Goal: Find specific fact: Find specific fact

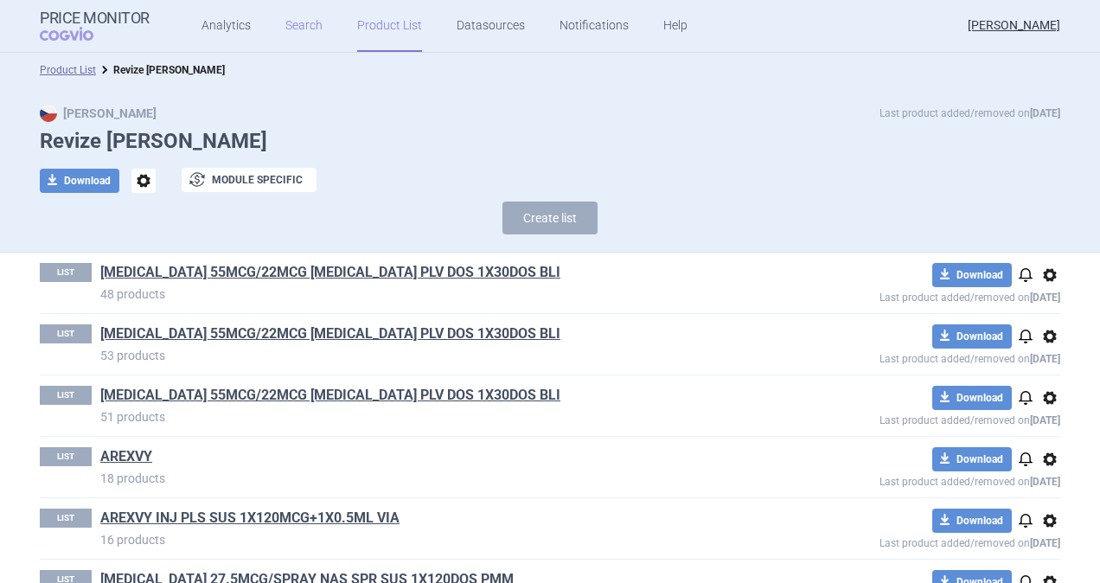
click at [300, 25] on link "Search" at bounding box center [303, 26] width 37 height 52
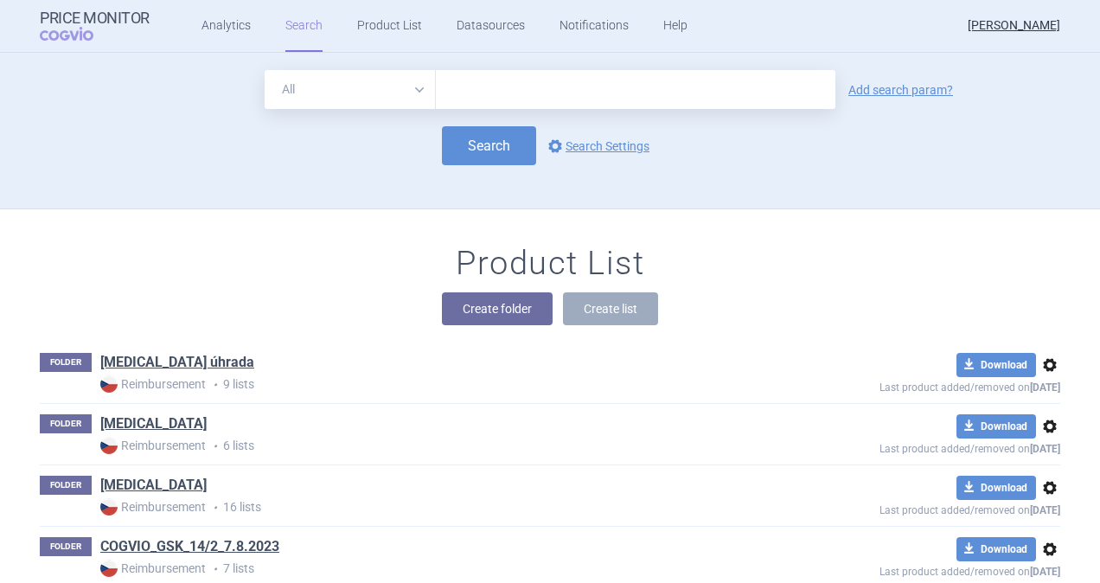
click at [510, 90] on input "text" at bounding box center [636, 89] width 400 height 39
type input "[MEDICAL_DATA]"
click button "Search" at bounding box center [489, 145] width 94 height 39
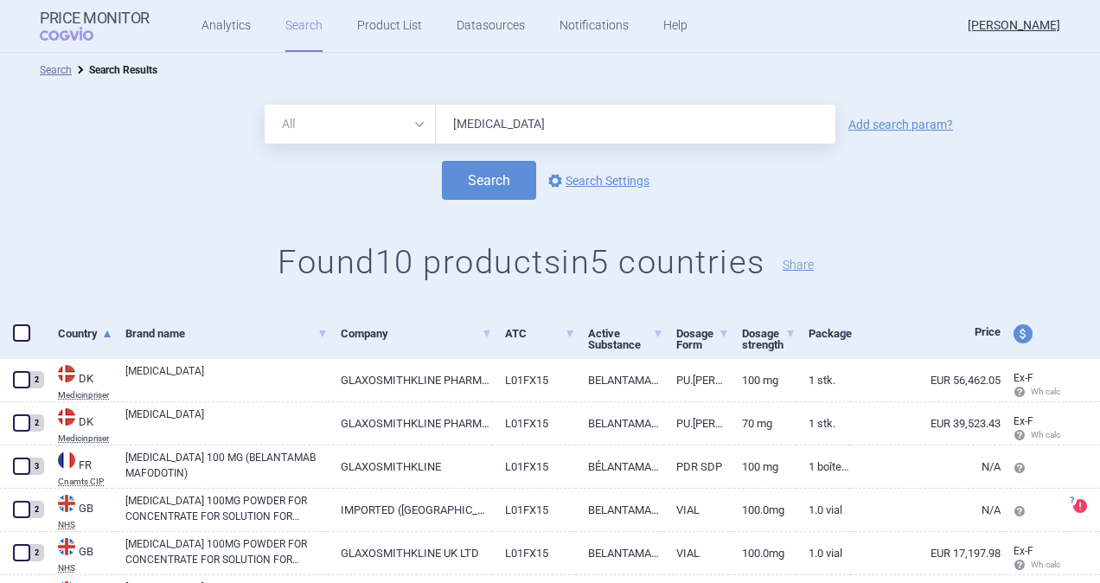
scroll to position [251, 0]
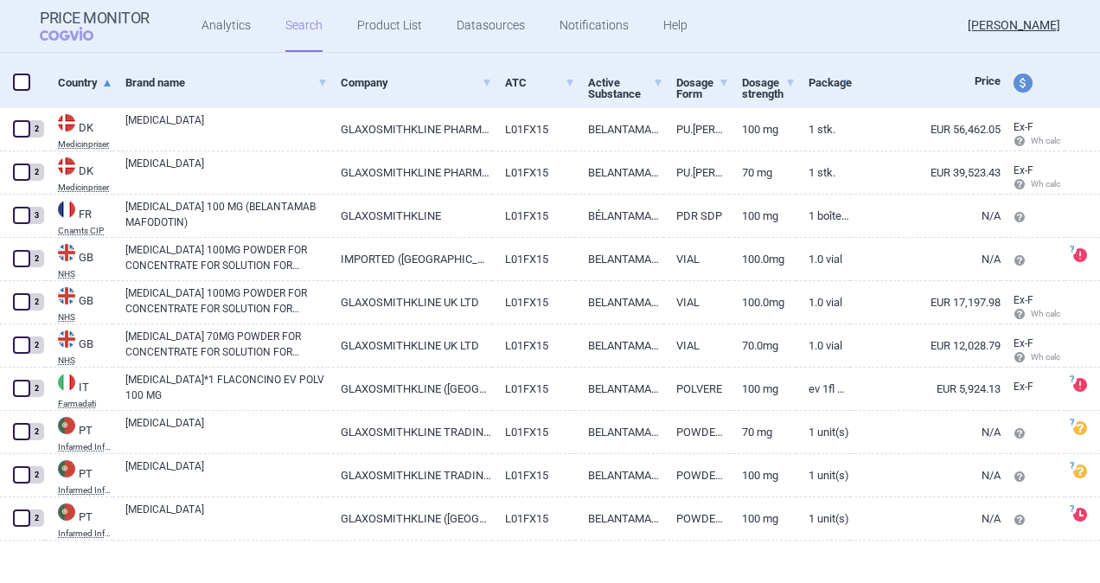
click at [1014, 83] on span "price and currency" at bounding box center [1023, 83] width 19 height 19
select select "ex-factory"
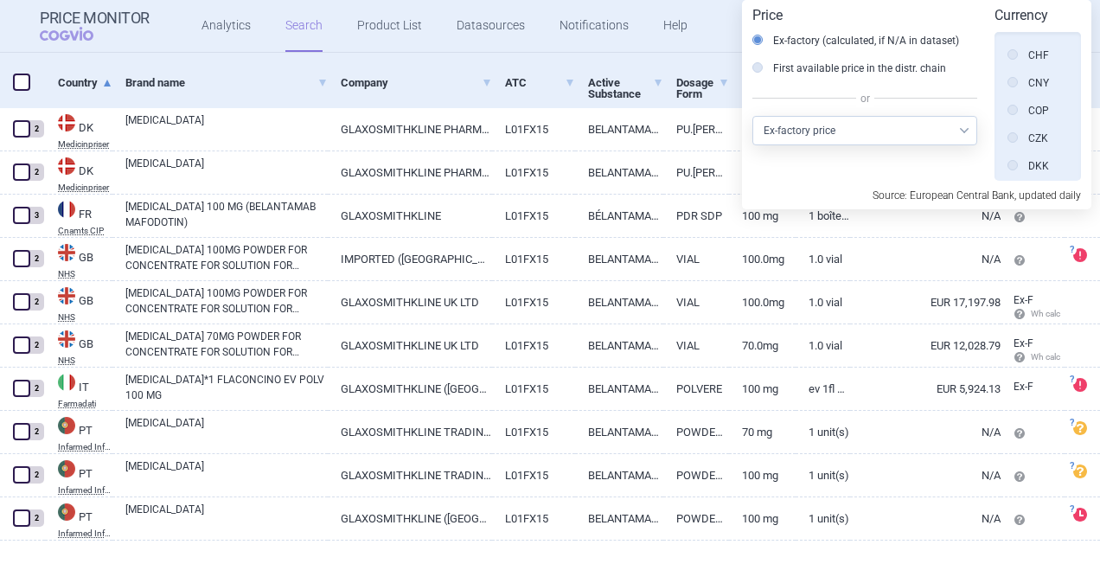
scroll to position [217, 0]
click at [1013, 137] on icon at bounding box center [1013, 138] width 10 height 10
click at [1013, 137] on input "CZK" at bounding box center [1017, 139] width 17 height 17
